Goal: Task Accomplishment & Management: Manage account settings

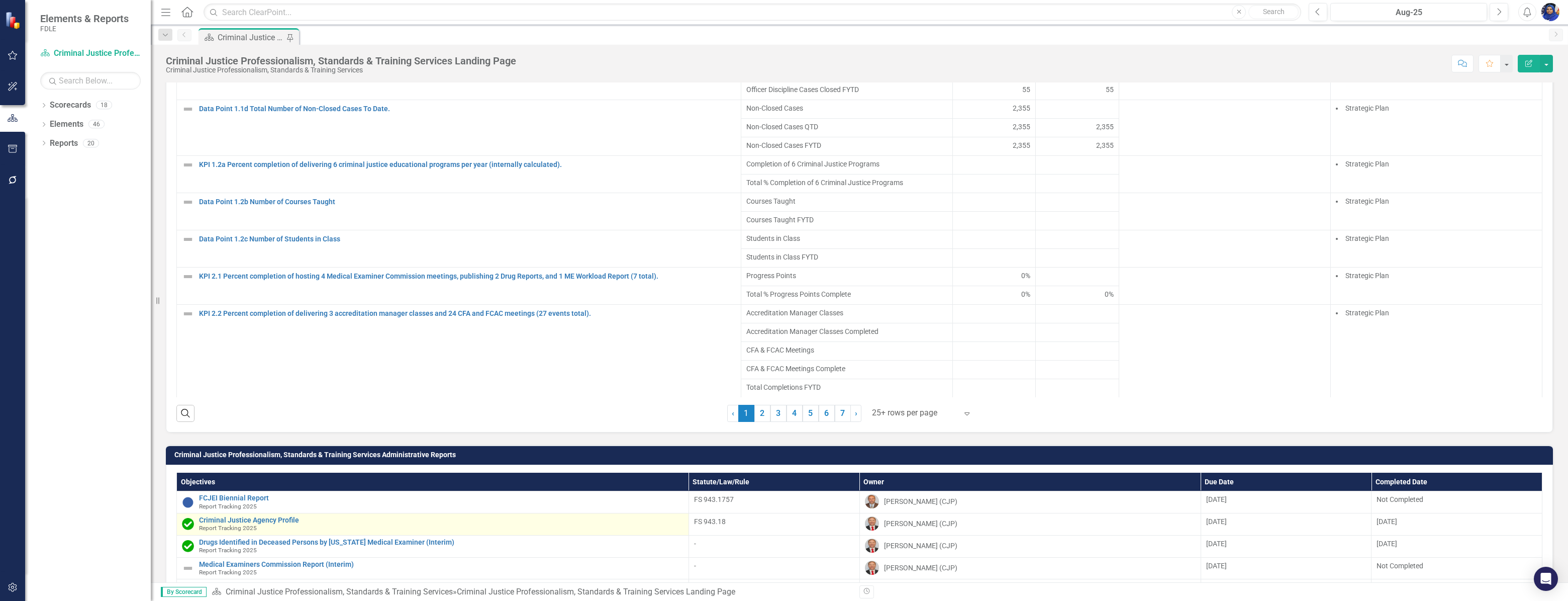
scroll to position [785, 0]
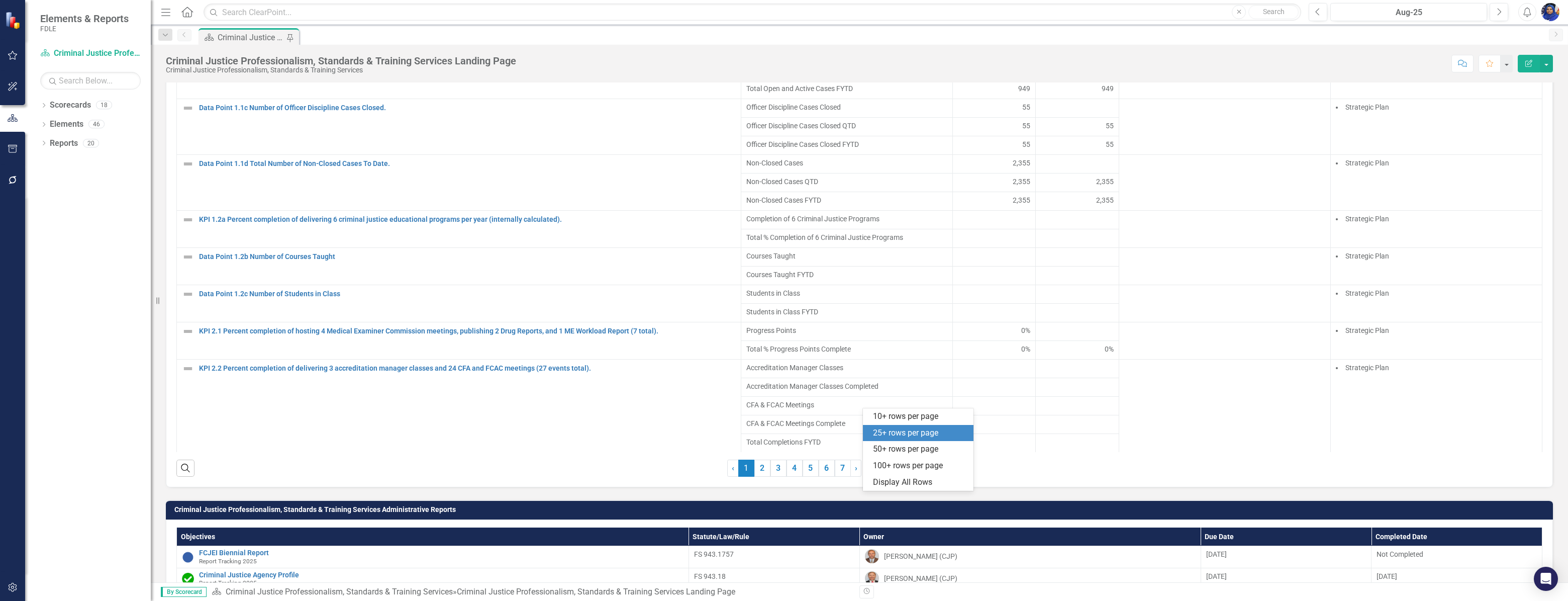
click at [962, 472] on icon "Expand" at bounding box center [967, 468] width 10 height 8
click at [922, 483] on div "Display All Rows" at bounding box center [920, 482] width 94 height 12
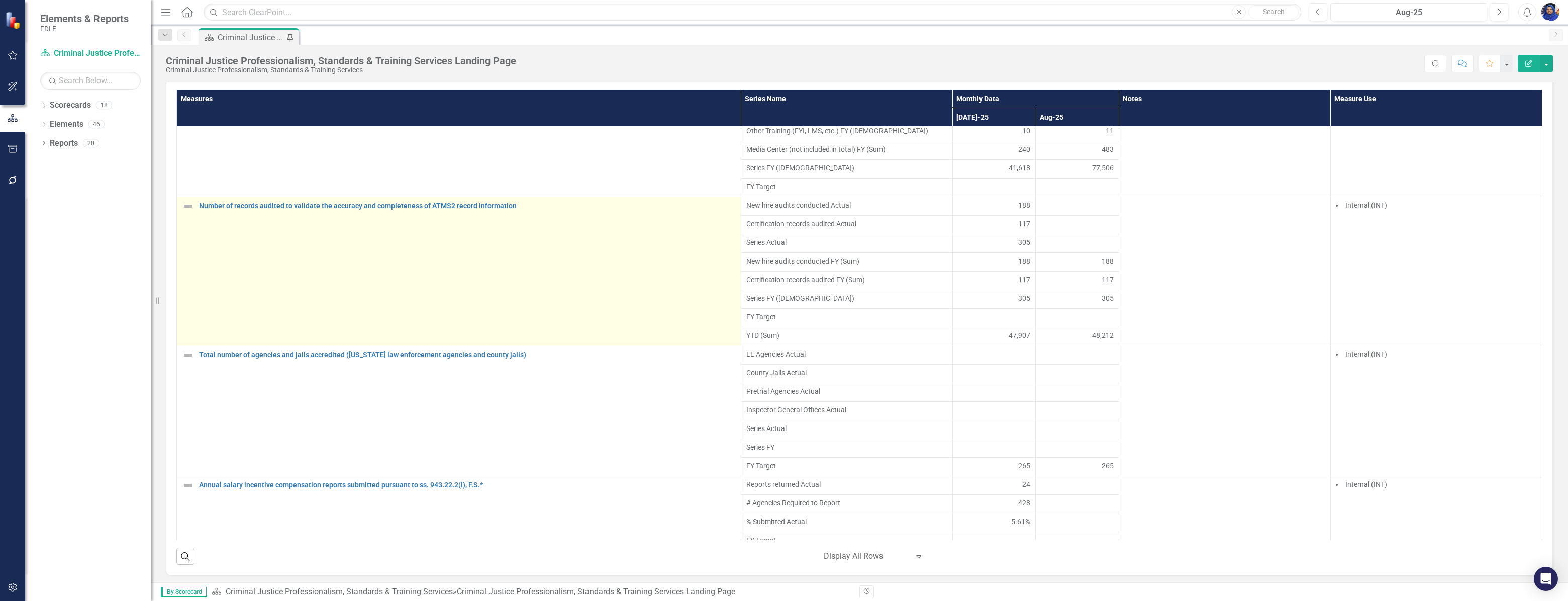
scroll to position [3107, 0]
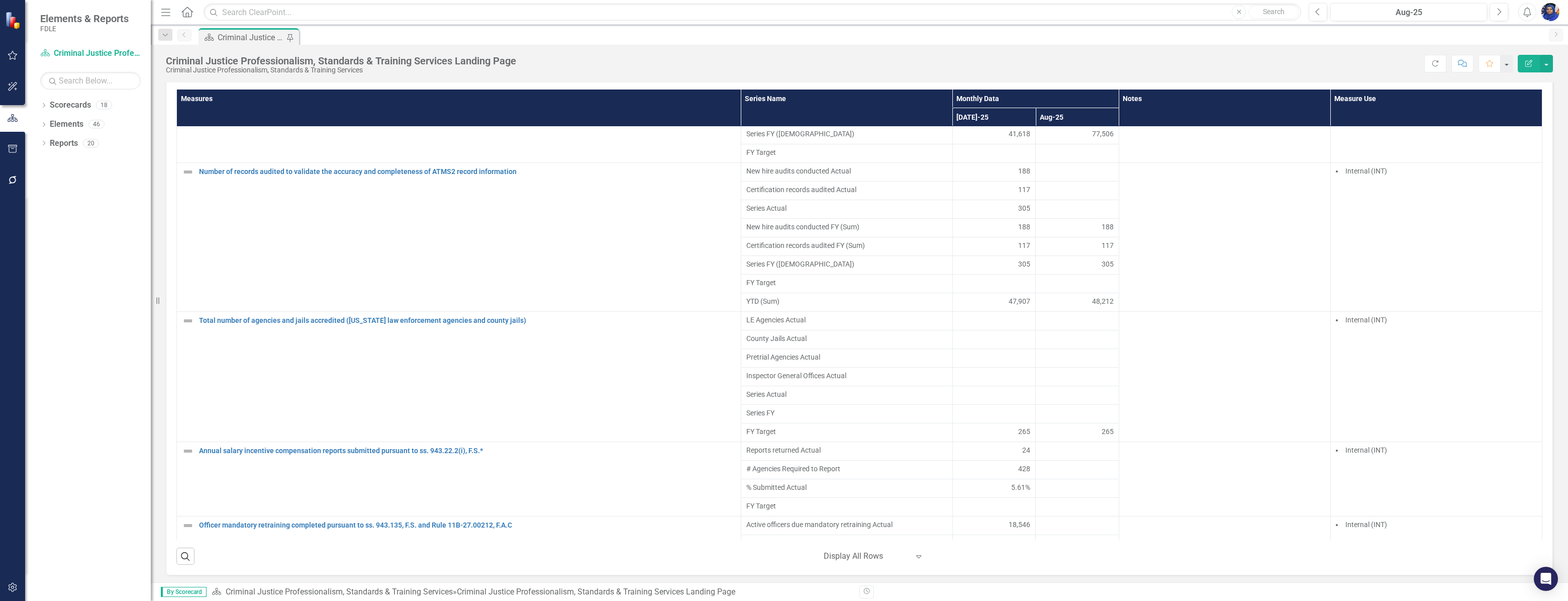
click at [824, 399] on span "Series Actual" at bounding box center [847, 394] width 201 height 10
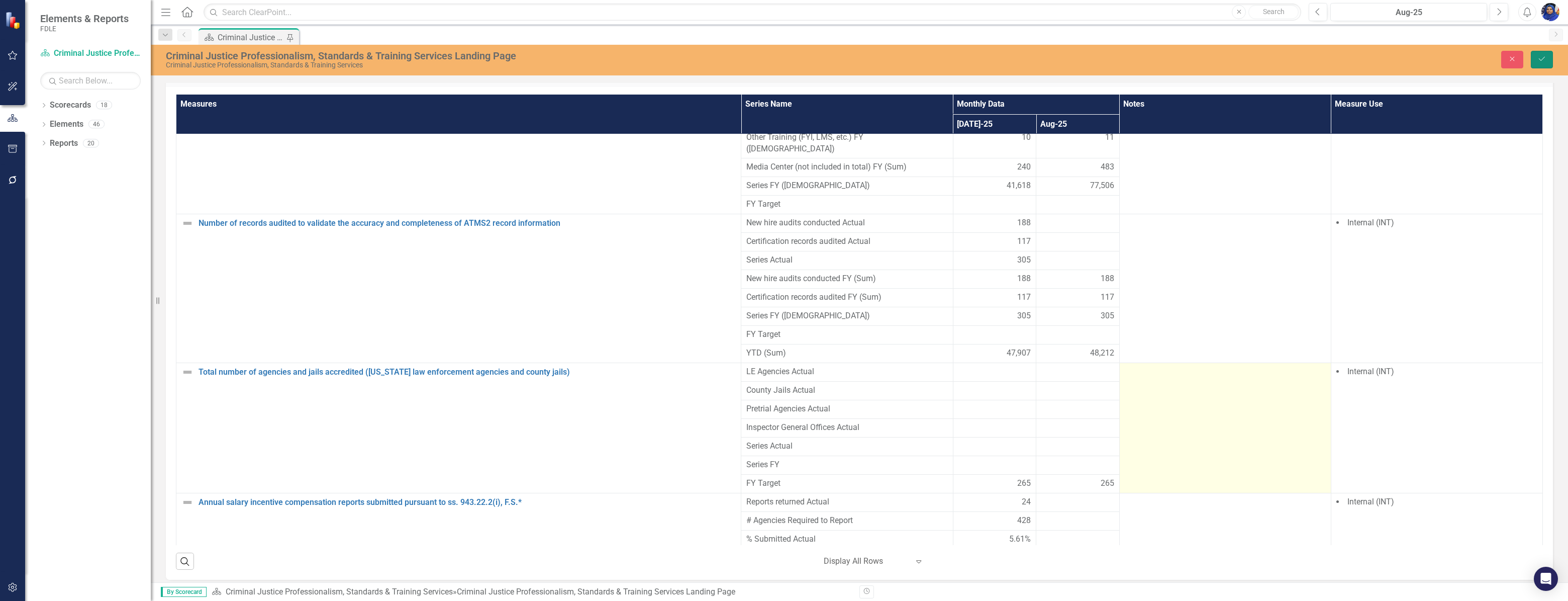
drag, startPoint x: 1533, startPoint y: 59, endPoint x: 1126, endPoint y: 421, distance: 544.7
click at [1533, 59] on button "Save" at bounding box center [1542, 59] width 22 height 18
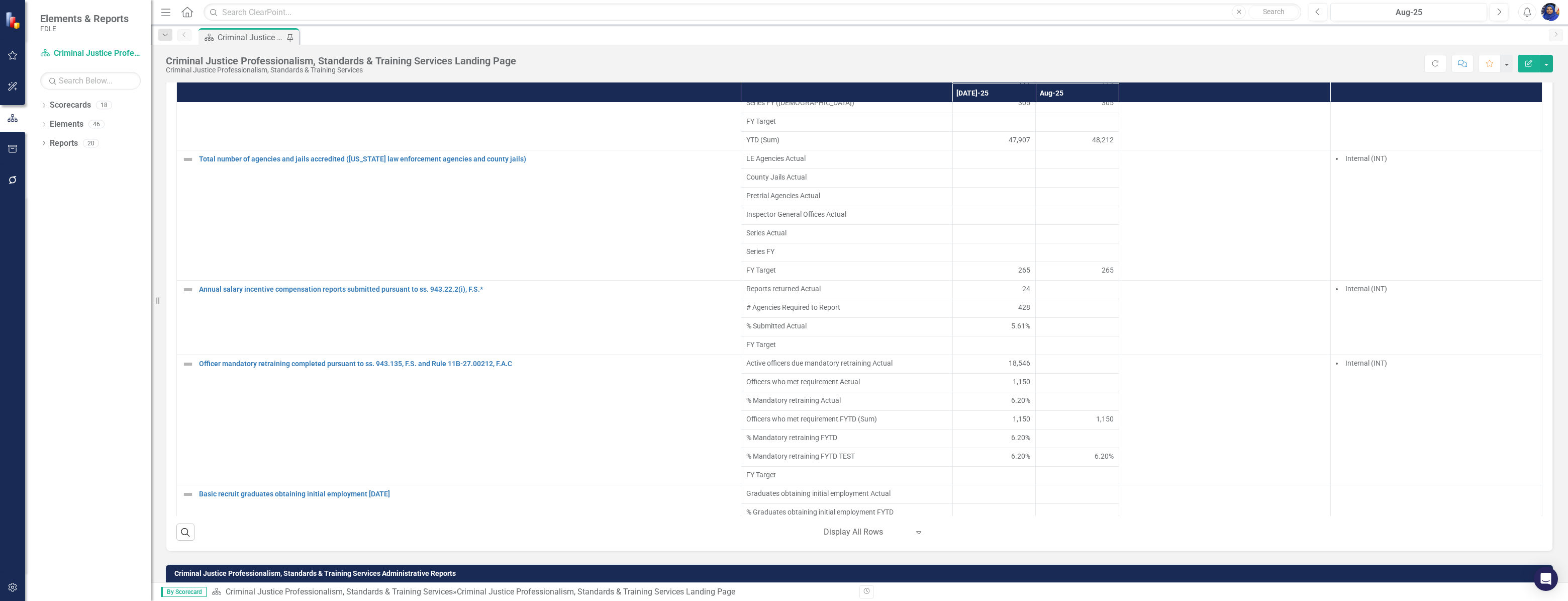
scroll to position [3199, 0]
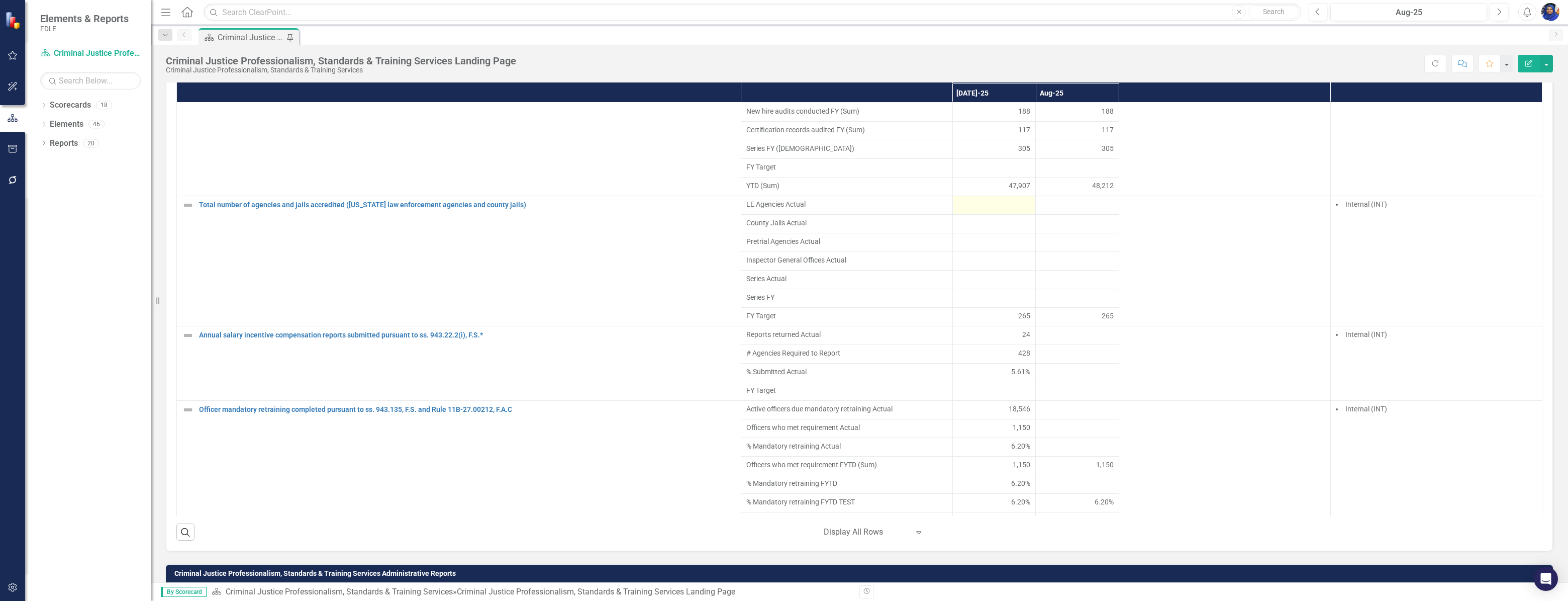
click at [985, 211] on div at bounding box center [995, 205] width 73 height 12
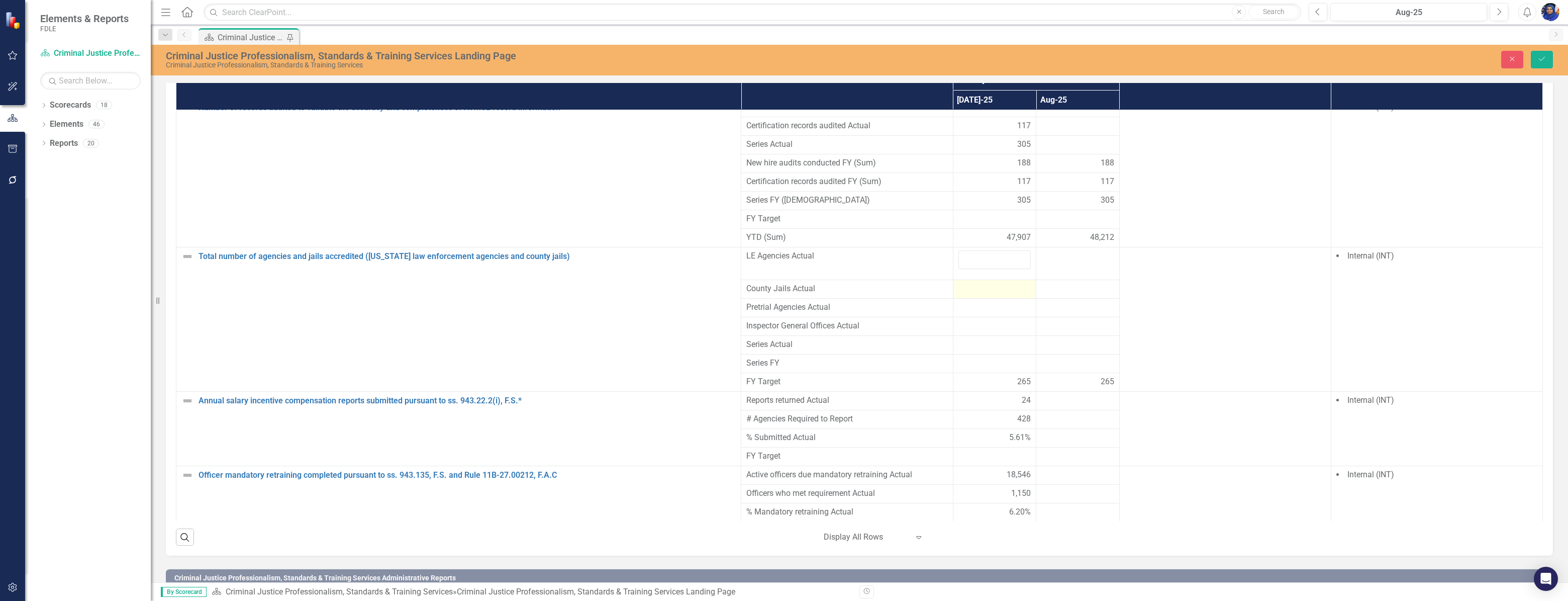
click at [987, 283] on div at bounding box center [995, 289] width 73 height 12
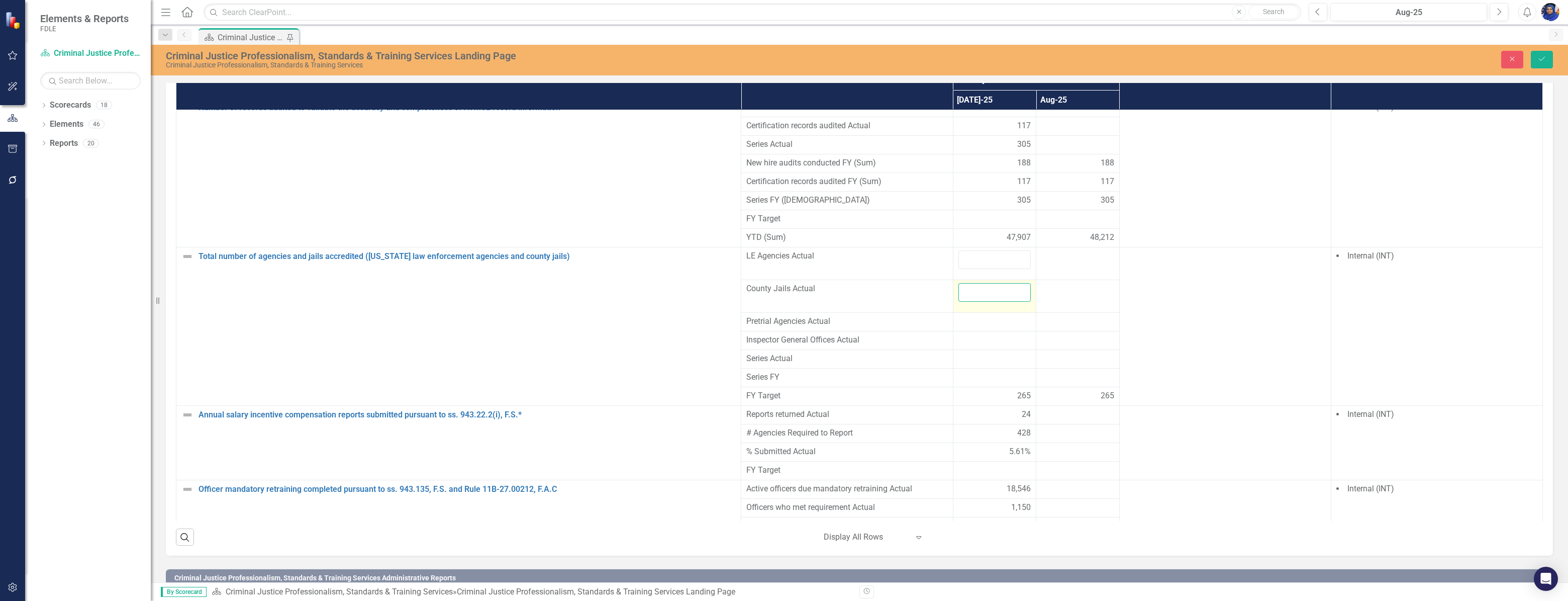
click at [987, 283] on input "number" at bounding box center [995, 292] width 73 height 19
click at [983, 316] on div at bounding box center [995, 322] width 73 height 12
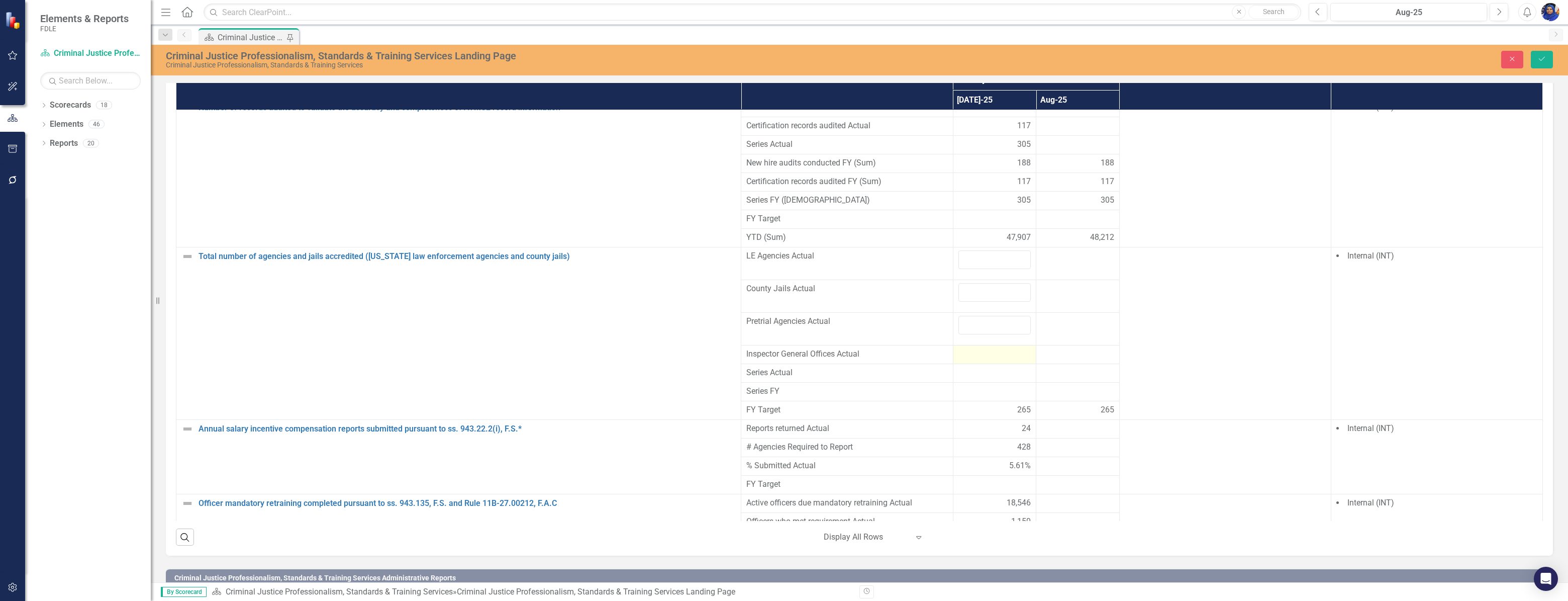
click at [983, 348] on div at bounding box center [995, 354] width 73 height 12
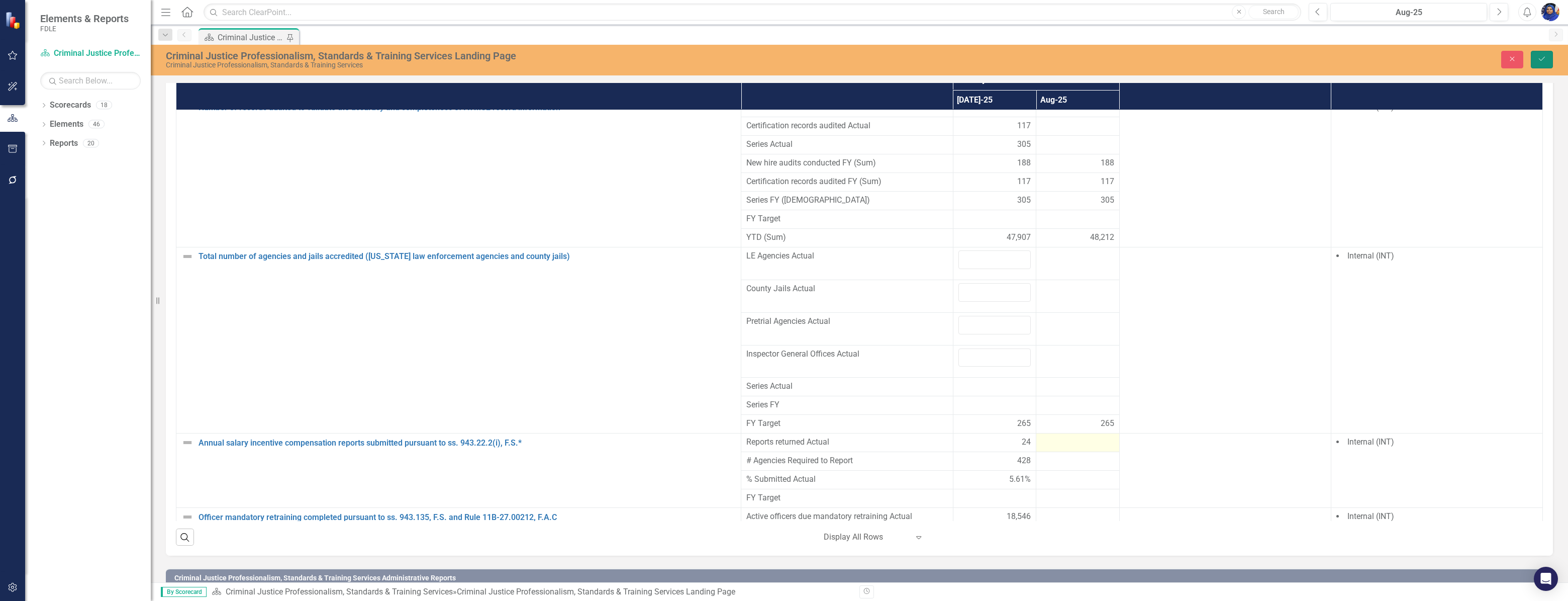
drag, startPoint x: 1540, startPoint y: 58, endPoint x: 1035, endPoint y: 404, distance: 612.2
click at [1539, 58] on icon "Save" at bounding box center [1542, 59] width 9 height 7
